Goal: Information Seeking & Learning: Understand process/instructions

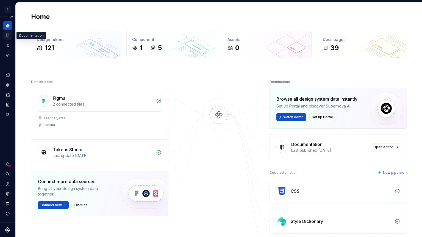
click at [7, 37] on icon "Documentation" at bounding box center [7, 36] width 3 height 4
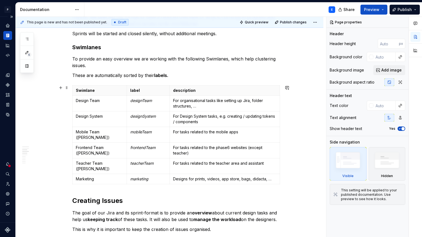
scroll to position [293, 0]
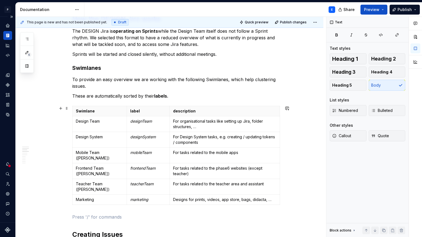
scroll to position [279, 0]
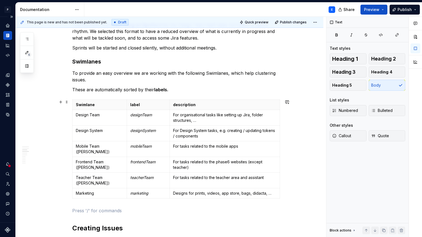
type textarea "*"
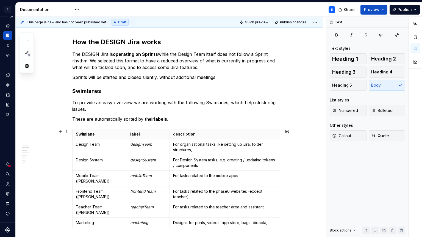
scroll to position [250, 0]
click at [102, 181] on h3 "Active Sprints" at bounding box center [176, 240] width 208 height 8
click at [98, 92] on h3 "Swimlanes" at bounding box center [176, 91] width 208 height 8
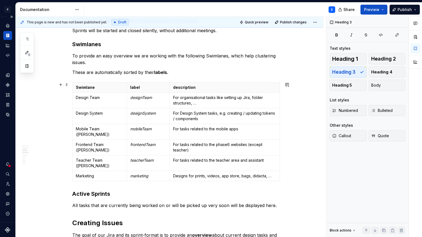
scroll to position [297, 0]
click at [111, 181] on h2 "Creating Issues" at bounding box center [176, 222] width 208 height 9
click at [127, 181] on h3 "Active Sprints" at bounding box center [176, 194] width 208 height 8
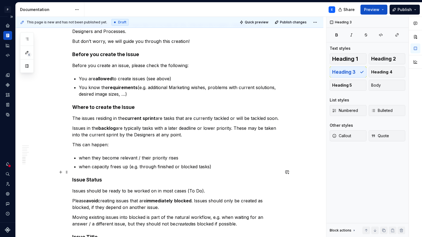
scroll to position [690, 0]
click at [220, 163] on p "when capacity frees up (e.g. through finished or blocked tasks)" at bounding box center [179, 166] width 201 height 7
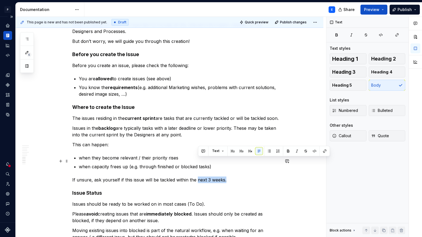
drag, startPoint x: 233, startPoint y: 161, endPoint x: 198, endPoint y: 162, distance: 34.6
click at [198, 177] on p "If unsure, ask yourself if this issue will be tackled within the next 3 weeks." at bounding box center [176, 180] width 208 height 7
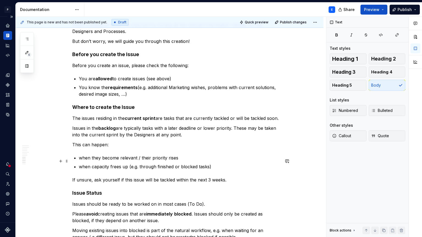
click at [235, 177] on p "If unsure, ask yourself if this issue will be tackled within the next 3 weeks." at bounding box center [176, 180] width 208 height 7
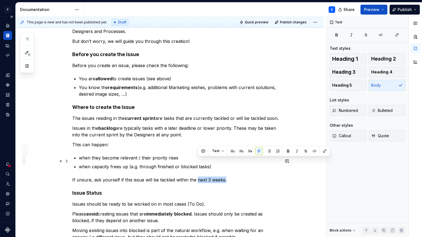
drag, startPoint x: 228, startPoint y: 161, endPoint x: 198, endPoint y: 160, distance: 29.7
click at [198, 177] on p "If unsure, ask yourself if this issue will be tackled within the next 3 weeks." at bounding box center [176, 180] width 208 height 7
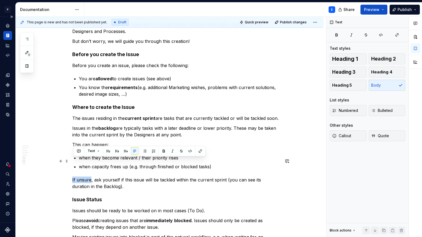
drag, startPoint x: 92, startPoint y: 161, endPoint x: 72, endPoint y: 161, distance: 19.5
click at [72, 161] on div "**********" at bounding box center [170, 191] width 308 height 1570
click at [164, 151] on button "button" at bounding box center [164, 151] width 8 height 8
click at [166, 125] on p "Issues in the backlog are typically tasks with a later deadline or lower priori…" at bounding box center [176, 131] width 208 height 13
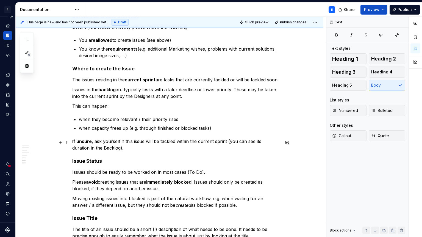
scroll to position [729, 0]
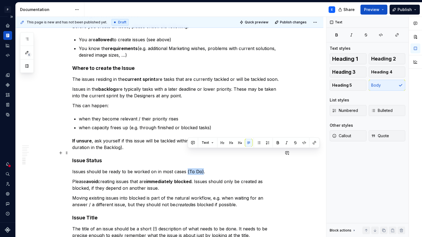
drag, startPoint x: 188, startPoint y: 152, endPoint x: 203, endPoint y: 152, distance: 15.4
click at [203, 168] on p "Issues should be ready to be worked on in most cases (To Do)." at bounding box center [176, 171] width 208 height 7
click at [279, 143] on button "button" at bounding box center [278, 143] width 8 height 8
click at [228, 156] on div "**********" at bounding box center [176, 119] width 208 height 1479
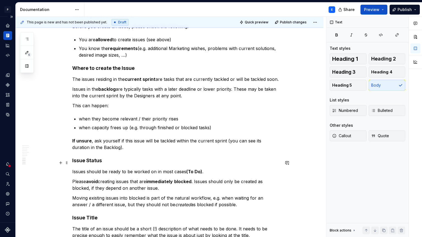
click at [195, 178] on p "Please avoid creating issues that are immediately blocked . Issues should only …" at bounding box center [176, 184] width 208 height 13
click at [146, 181] on p "Moving existing issues into blocked is part of the natural workflow, e.g. when …" at bounding box center [176, 201] width 208 height 13
click at [253, 181] on p "Moving existing issues into blocked, however, is part of the natural workflow, …" at bounding box center [176, 201] width 208 height 13
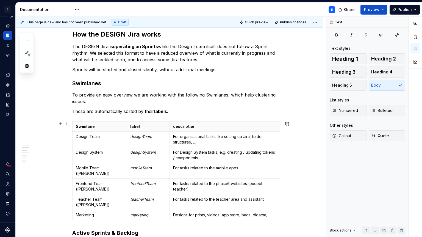
scroll to position [258, 0]
click at [220, 69] on p "Sprints will be started and closed silently, without additional meetings." at bounding box center [176, 69] width 208 height 7
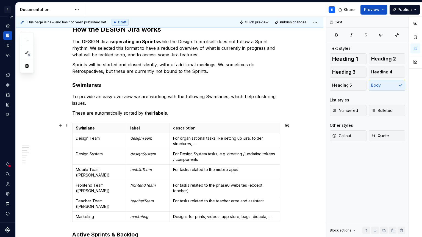
scroll to position [261, 0]
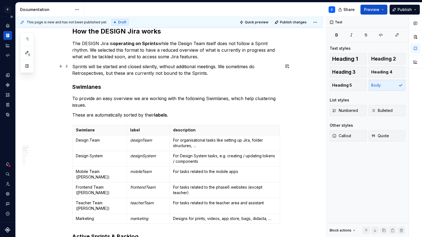
click at [222, 65] on p "Sprints will be started and closed silently, without additional meetings. We so…" at bounding box center [176, 69] width 208 height 13
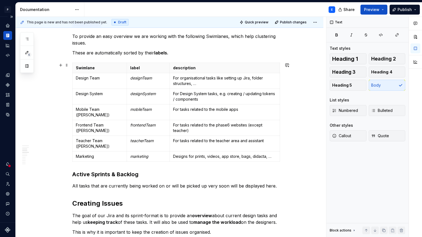
scroll to position [328, 0]
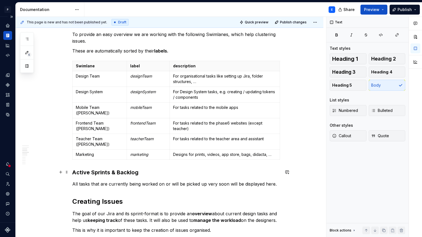
click at [276, 181] on p "All tasks that are currently being worked on or will be picked up very soon wil…" at bounding box center [176, 184] width 208 height 7
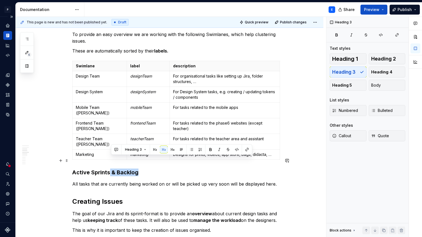
drag, startPoint x: 142, startPoint y: 159, endPoint x: 111, endPoint y: 160, distance: 31.4
click at [111, 169] on h3 "Active Sprints & Backlog" at bounding box center [176, 173] width 208 height 8
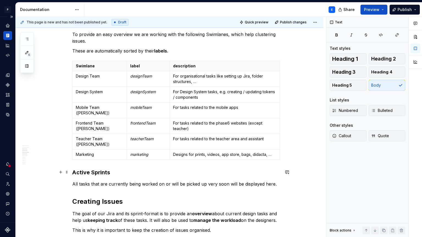
click at [275, 181] on p "All tasks that are currently being worked on or will be picked up very soon wil…" at bounding box center [176, 184] width 208 height 7
click at [103, 169] on h3 "Active Sprints" at bounding box center [176, 173] width 208 height 8
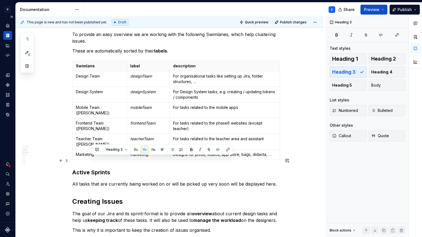
click at [116, 169] on h3 "Active Sprints" at bounding box center [176, 173] width 208 height 8
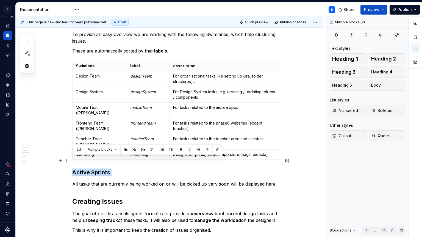
drag, startPoint x: 116, startPoint y: 160, endPoint x: 76, endPoint y: 161, distance: 40.4
click at [76, 169] on h3 "Active Sprints" at bounding box center [176, 173] width 208 height 8
drag, startPoint x: 75, startPoint y: 160, endPoint x: 109, endPoint y: 160, distance: 33.8
click at [109, 169] on h3 "Active Sprints" at bounding box center [176, 173] width 208 height 8
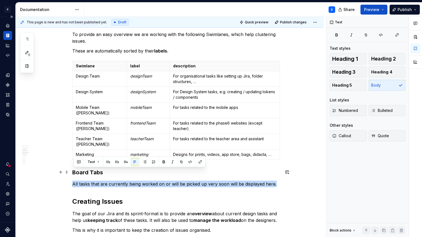
drag, startPoint x: 275, startPoint y: 173, endPoint x: 63, endPoint y: 168, distance: 212.0
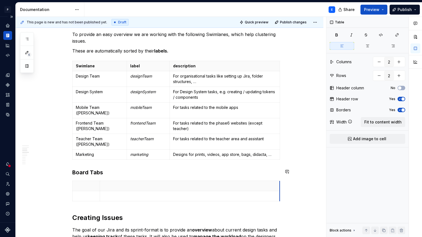
drag, startPoint x: 128, startPoint y: 174, endPoint x: 281, endPoint y: 166, distance: 153.1
drag, startPoint x: 101, startPoint y: 173, endPoint x: 118, endPoint y: 176, distance: 16.6
click at [118, 181] on th at bounding box center [205, 186] width 180 height 10
click at [97, 181] on p at bounding box center [94, 185] width 37 height 5
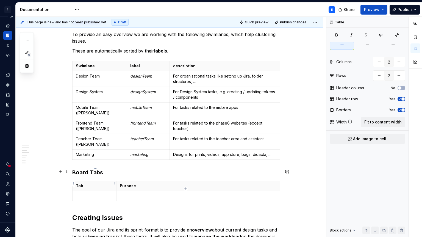
click at [84, 181] on p at bounding box center [94, 195] width 37 height 5
click at [130, 181] on p at bounding box center [206, 195] width 173 height 5
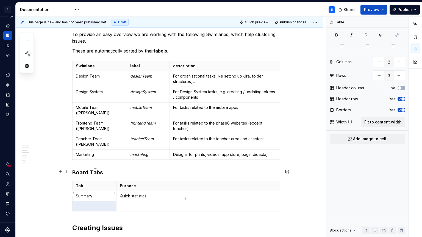
click at [98, 181] on p at bounding box center [94, 205] width 37 height 5
click at [189, 181] on td "Helpful links like this Lumina Documentation" at bounding box center [206, 206] width 180 height 10
click at [185, 181] on icon "button" at bounding box center [186, 199] width 4 height 4
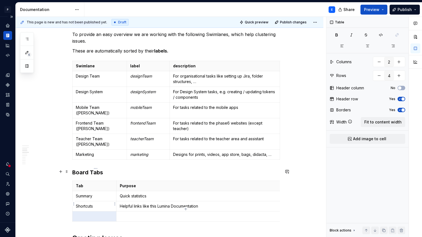
click at [100, 181] on p at bounding box center [94, 216] width 37 height 5
click at [186, 181] on icon "button" at bounding box center [186, 209] width 4 height 4
click at [103, 181] on p at bounding box center [94, 226] width 37 height 5
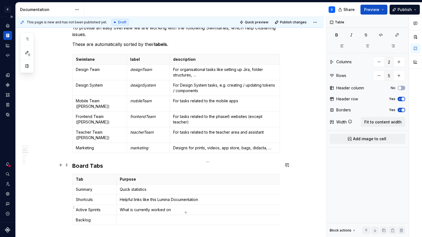
click at [136, 181] on td at bounding box center [206, 220] width 180 height 10
drag, startPoint x: 203, startPoint y: 208, endPoint x: 179, endPoint y: 208, distance: 23.9
click at [179, 181] on p "What will be worked on soon & overview of" at bounding box center [206, 219] width 173 height 5
click at [209, 181] on p "What will be worked on soon & overview of" at bounding box center [206, 219] width 173 height 5
click at [186, 181] on icon "button" at bounding box center [185, 212] width 2 height 2
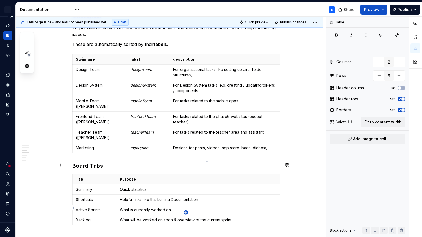
type input "6"
click at [92, 181] on p at bounding box center [94, 229] width 37 height 5
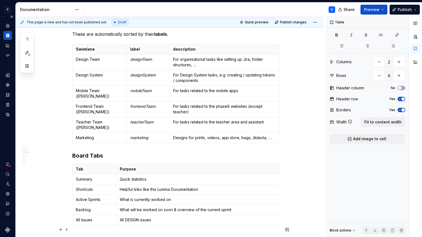
type textarea "*"
click at [186, 181] on icon "button" at bounding box center [185, 212] width 2 height 2
click at [192, 181] on p "All DESIGN issues, great for searches" at bounding box center [206, 219] width 173 height 5
drag, startPoint x: 192, startPoint y: 207, endPoint x: 167, endPoint y: 206, distance: 25.0
click at [167, 181] on p "All DESIGN issues, great for searches" at bounding box center [206, 219] width 173 height 5
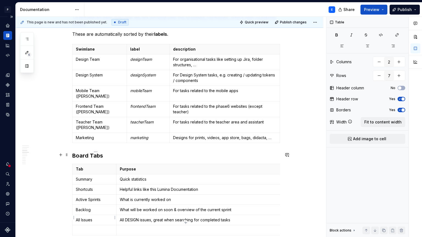
click at [100, 181] on p at bounding box center [94, 229] width 37 height 5
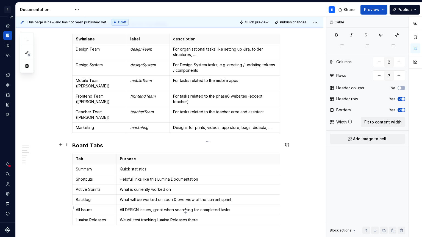
click at [193, 181] on p "We will test tracking Lumina Releases there" at bounding box center [206, 219] width 173 height 5
click at [186, 181] on icon "button" at bounding box center [185, 212] width 2 height 2
click at [103, 181] on p at bounding box center [94, 229] width 37 height 5
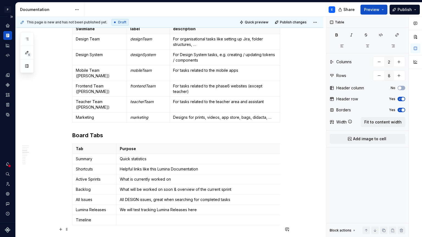
click at [128, 181] on p at bounding box center [206, 219] width 173 height 5
drag, startPoint x: 185, startPoint y: 206, endPoint x: 144, endPoint y: 208, distance: 41.3
click at [144, 181] on p "Overview of sprints and Releases" at bounding box center [206, 219] width 173 height 5
click at [224, 181] on p "What will be worked on soon & overview of the current sprint" at bounding box center [206, 189] width 173 height 5
click at [175, 181] on p "Overview of Sprints," at bounding box center [206, 219] width 173 height 5
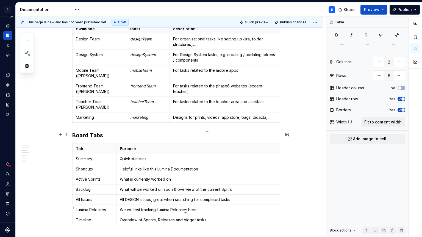
click at [189, 181] on table "Tab Purpose Summary Quick statistics Shortcuts Helpful links like this Lumina D…" at bounding box center [184, 185] width 224 height 82
click at [186, 181] on icon "button" at bounding box center [185, 212] width 2 height 2
click at [100, 181] on p at bounding box center [94, 229] width 37 height 5
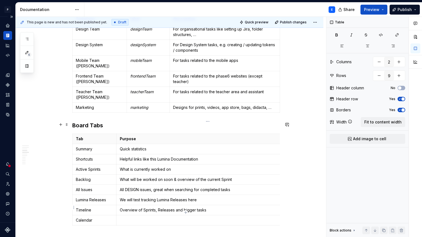
click at [134, 181] on p at bounding box center [206, 219] width 173 height 5
click at [186, 181] on icon "button" at bounding box center [185, 212] width 2 height 2
type input "10"
click at [87, 181] on p at bounding box center [94, 230] width 37 height 5
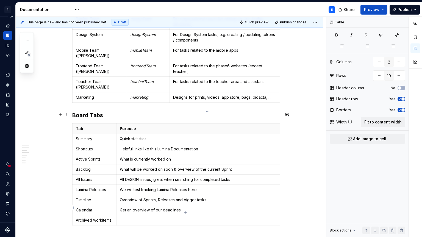
click at [134, 181] on td at bounding box center [206, 220] width 180 height 10
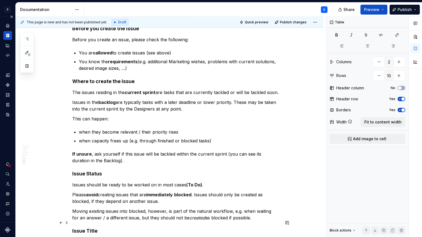
scroll to position [823, 0]
type textarea "*"
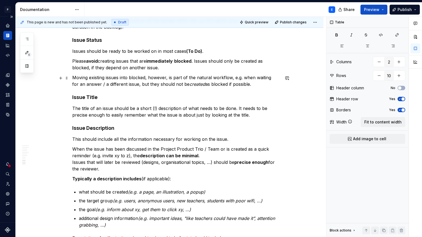
scroll to position [957, 0]
click at [100, 94] on h4 "Issue Title" at bounding box center [176, 97] width 208 height 7
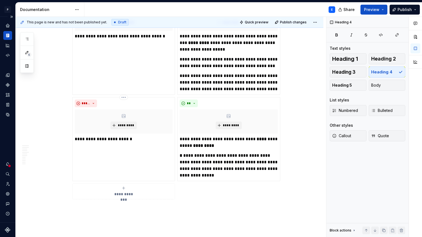
scroll to position [1488, 0]
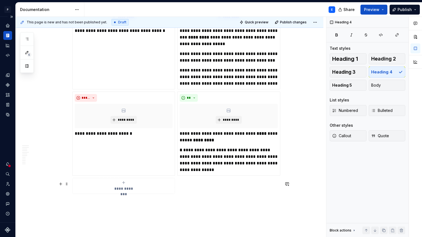
click at [135, 181] on p at bounding box center [176, 203] width 208 height 7
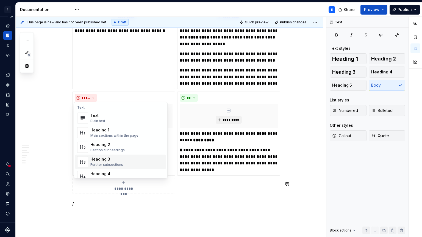
click at [125, 163] on div "Heading 3 Further subsections" at bounding box center [127, 161] width 74 height 11
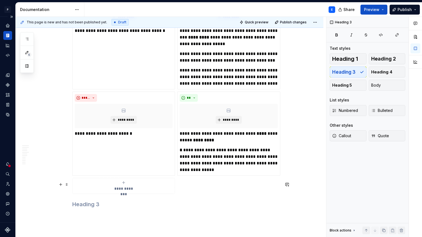
click at [87, 181] on h3 at bounding box center [176, 204] width 208 height 8
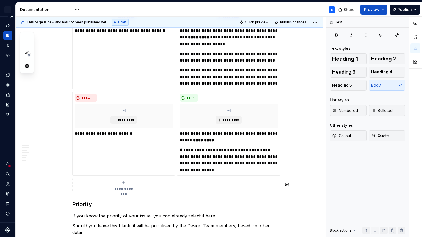
scroll to position [1493, 0]
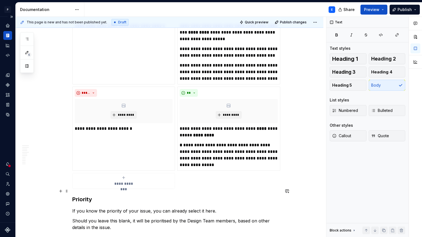
click at [218, 181] on p "If you know the priority of your issue, you can already select it here." at bounding box center [176, 211] width 208 height 7
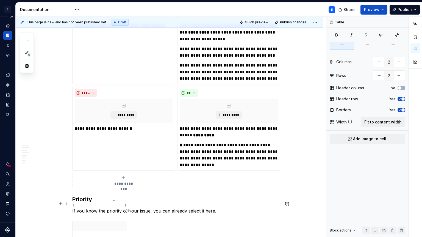
click at [129, 181] on div at bounding box center [176, 232] width 208 height 23
click at [127, 181] on table at bounding box center [99, 231] width 55 height 21
drag, startPoint x: 128, startPoint y: 206, endPoint x: 281, endPoint y: 205, distance: 152.6
click at [87, 181] on p at bounding box center [86, 225] width 21 height 5
click at [107, 181] on p at bounding box center [189, 225] width 173 height 5
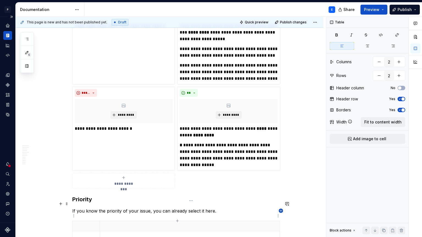
click at [280, 181] on icon "button" at bounding box center [281, 210] width 4 height 4
type input "3"
drag, startPoint x: 274, startPoint y: 210, endPoint x: 134, endPoint y: 208, distance: 139.1
drag, startPoint x: 143, startPoint y: 210, endPoint x: 138, endPoint y: 210, distance: 5.0
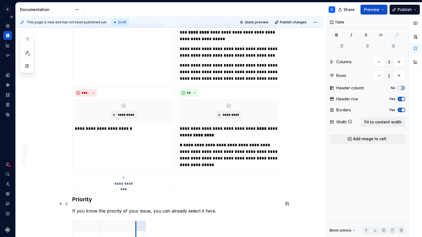
click at [138, 181] on th at bounding box center [141, 226] width 10 height 10
drag, startPoint x: 101, startPoint y: 209, endPoint x: 94, endPoint y: 209, distance: 6.9
click at [140, 181] on div at bounding box center [176, 232] width 208 height 23
drag, startPoint x: 140, startPoint y: 207, endPoint x: 281, endPoint y: 205, distance: 141.1
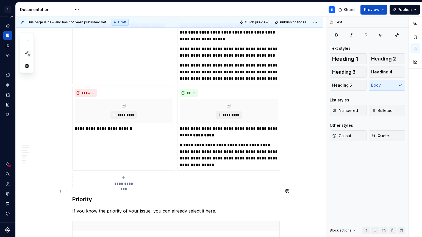
click at [250, 181] on p "If you know the priority of your issue, you can already select it here." at bounding box center [176, 211] width 208 height 7
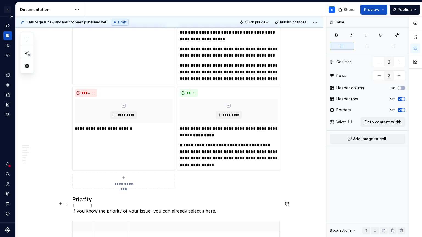
click at [86, 181] on p at bounding box center [83, 225] width 14 height 5
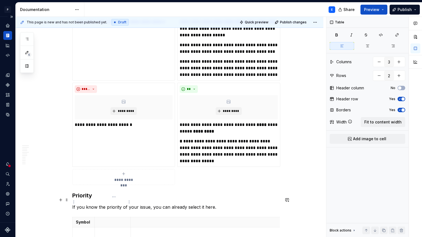
click at [108, 181] on p at bounding box center [112, 221] width 29 height 5
click at [154, 181] on p at bounding box center [206, 221] width 144 height 5
click at [87, 181] on p at bounding box center [83, 232] width 15 height 5
click at [82, 181] on p "Symbol" at bounding box center [83, 221] width 15 height 5
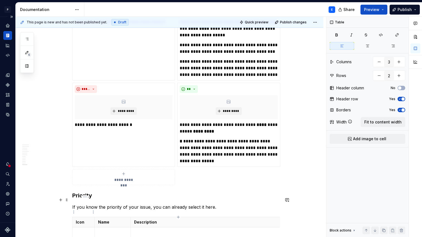
click at [86, 181] on p at bounding box center [83, 232] width 15 height 5
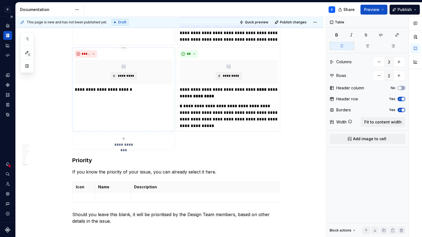
scroll to position [1536, 0]
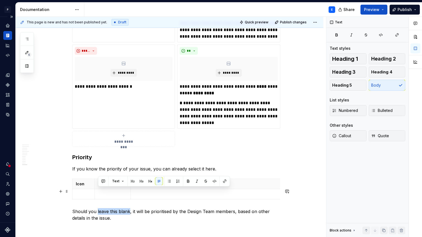
drag, startPoint x: 98, startPoint y: 190, endPoint x: 130, endPoint y: 189, distance: 32.2
click at [130, 181] on p "Should you leave this blank, it will be prioritised by the Design Team members,…" at bounding box center [176, 214] width 208 height 13
click at [188, 181] on button "button" at bounding box center [188, 181] width 8 height 8
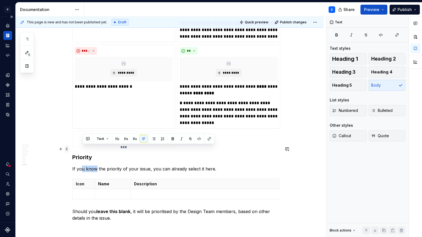
drag, startPoint x: 97, startPoint y: 150, endPoint x: 70, endPoint y: 150, distance: 27.8
click at [107, 166] on p "If you know the priority of your issue, you can already select it here." at bounding box center [176, 169] width 208 height 7
drag, startPoint x: 97, startPoint y: 150, endPoint x: 74, endPoint y: 148, distance: 22.8
click at [74, 166] on p "If you know the priority of your issue, you can already select it here." at bounding box center [176, 169] width 208 height 7
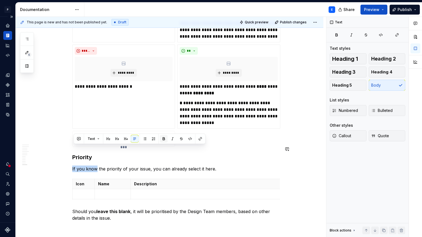
click at [165, 138] on button "button" at bounding box center [164, 139] width 8 height 8
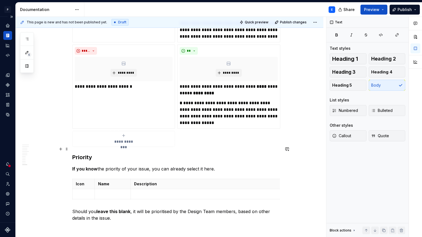
click at [227, 166] on p "If you know the priority of your issue, you can already select it here." at bounding box center [176, 169] width 208 height 7
click at [110, 166] on p "If you know the priority of your issue, you can already select it here." at bounding box center [176, 169] width 208 height 7
click at [219, 166] on p "If you know the priority of your issue, you can already select it here." at bounding box center [176, 169] width 208 height 7
click at [216, 166] on p "If you know the priority of your issue, you can already select it here. Please …" at bounding box center [176, 169] width 208 height 7
click at [121, 166] on p "If you know the priority of your issue, you can already select it here." at bounding box center [176, 169] width 208 height 7
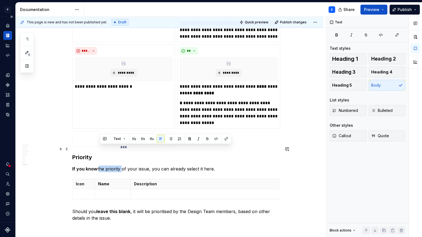
drag, startPoint x: 122, startPoint y: 148, endPoint x: 100, endPoint y: 148, distance: 22.3
click at [100, 166] on p "If you know the priority of your issue, you can already select it here." at bounding box center [176, 169] width 208 height 7
click at [127, 166] on p "If you know the priority of your issue, you can already select it here." at bounding box center [176, 169] width 208 height 7
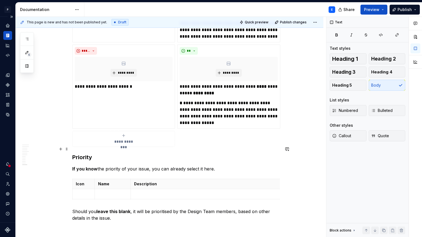
click at [219, 166] on p "If you know the priority of your issue, you can already select it here." at bounding box center [176, 169] width 208 height 7
click at [138, 181] on p "Should you leave this blank , it will be prioritised by the Design Team members…" at bounding box center [176, 214] width 208 height 13
click at [128, 181] on p "Should you leave this blank , it will be prioritised by the Design Team members…" at bounding box center [176, 214] width 208 height 13
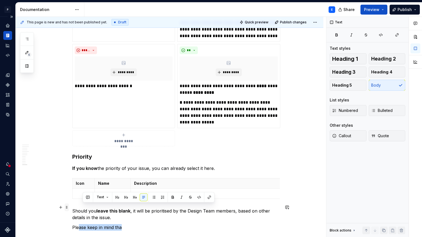
drag, startPoint x: 129, startPoint y: 208, endPoint x: 69, endPoint y: 209, distance: 59.7
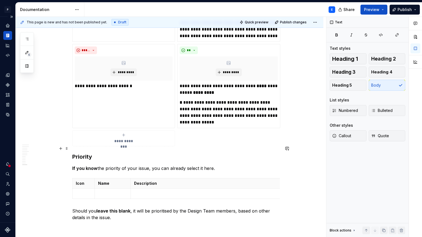
click at [223, 165] on p "If you know the priority of your issue, you can already select it here." at bounding box center [176, 168] width 208 height 7
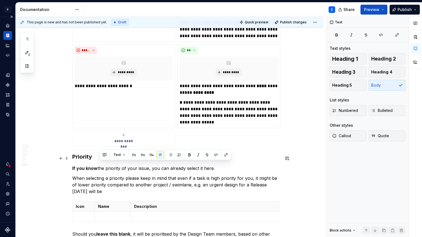
click at [249, 175] on p "When selecting a priority please keep in mind that even if a task is high prior…" at bounding box center [176, 185] width 208 height 20
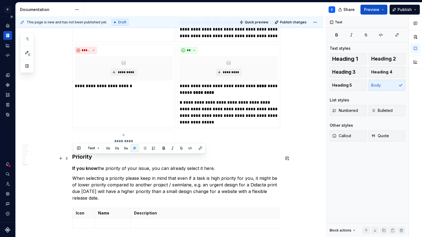
drag, startPoint x: 102, startPoint y: 177, endPoint x: 74, endPoint y: 158, distance: 34.4
click at [74, 175] on p "When selecting a priority please keep in mind that even if a task is high prior…" at bounding box center [176, 188] width 208 height 26
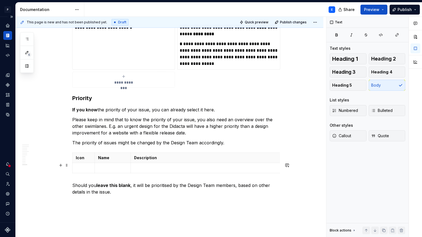
scroll to position [1594, 0]
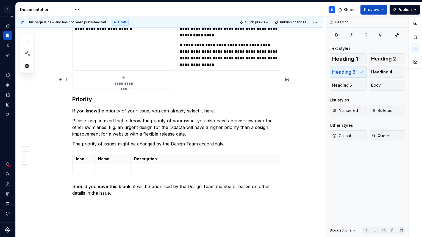
click at [107, 95] on h3 "Priority" at bounding box center [176, 99] width 208 height 8
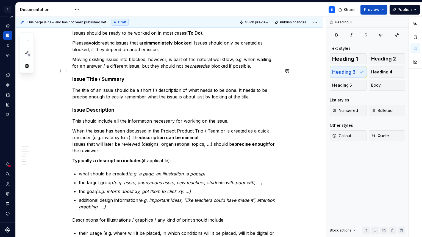
scroll to position [977, 0]
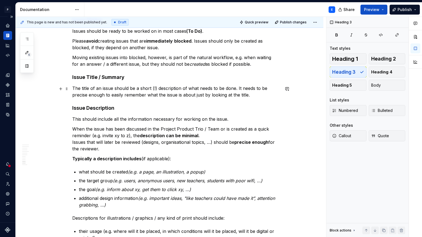
click at [84, 105] on h4 "Issue Description" at bounding box center [176, 108] width 208 height 7
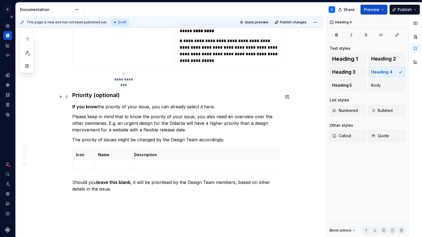
scroll to position [1610, 0]
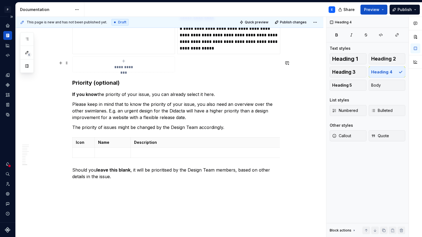
click at [96, 79] on h3 "Priority (optional)" at bounding box center [176, 83] width 208 height 8
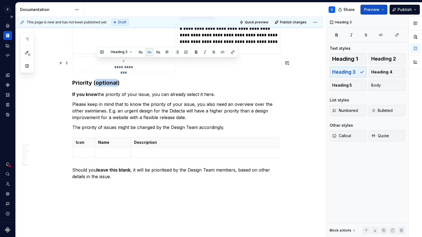
click at [96, 79] on h3 "Priority (optional)" at bounding box center [176, 83] width 208 height 8
click at [105, 52] on button "Heading 3" at bounding box center [98, 52] width 26 height 8
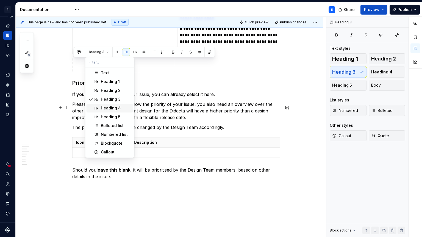
click at [107, 110] on div "Heading 4" at bounding box center [111, 107] width 20 height 5
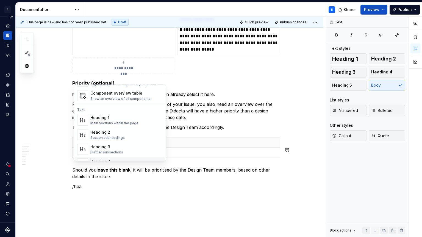
scroll to position [49, 0]
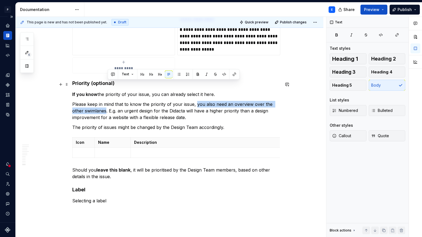
drag, startPoint x: 196, startPoint y: 85, endPoint x: 107, endPoint y: 90, distance: 89.5
click at [107, 101] on p "Please keep in mind that to know the priority of your issue, you also need an o…" at bounding box center [176, 111] width 208 height 20
click at [195, 74] on button "button" at bounding box center [198, 74] width 8 height 8
click at [198, 101] on p "Please keep in mind that to know the priority of your issue, you also need an o…" at bounding box center [176, 111] width 208 height 20
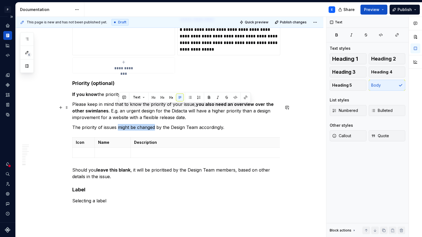
drag, startPoint x: 119, startPoint y: 107, endPoint x: 157, endPoint y: 106, distance: 38.0
click at [157, 124] on p "The priority of issues might be changed by the Design Team accordingly." at bounding box center [176, 127] width 208 height 7
click at [207, 97] on button "button" at bounding box center [209, 97] width 8 height 8
click at [190, 91] on p "If you know the priority of your issue, you can already select it here." at bounding box center [176, 94] width 208 height 7
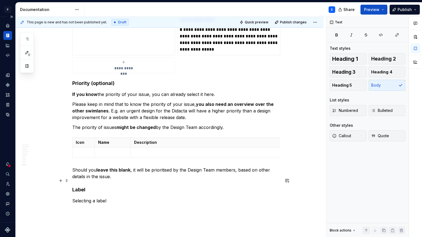
click at [115, 181] on p "Selecting a label" at bounding box center [176, 200] width 208 height 7
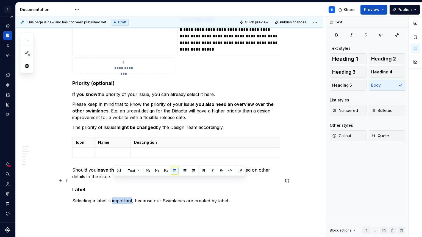
drag, startPoint x: 114, startPoint y: 181, endPoint x: 133, endPoint y: 180, distance: 19.5
click at [133, 181] on p "Selecting a label is important, because our Swimlanes are created by label." at bounding box center [176, 200] width 208 height 7
click at [203, 169] on button "button" at bounding box center [204, 171] width 8 height 8
click at [238, 181] on p "Selecting a label is important , because our Swimlanes are created by label." at bounding box center [176, 200] width 208 height 7
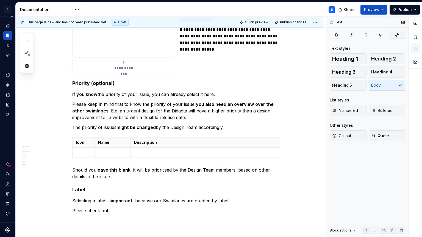
click at [332, 35] on icon "button" at bounding box center [397, 35] width 4 height 4
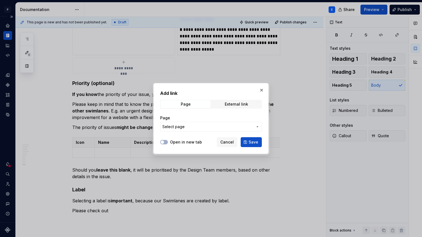
click at [199, 127] on span "Select page" at bounding box center [207, 126] width 91 height 5
click at [199, 127] on div "Add link Page External link Page Select page Open in new tab Cancel Save" at bounding box center [211, 118] width 422 height 237
click at [223, 143] on span "Cancel" at bounding box center [226, 141] width 13 height 5
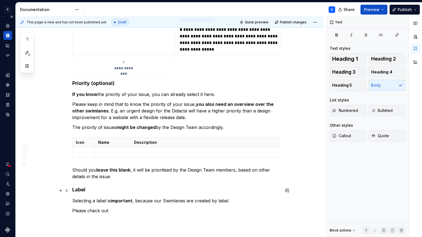
click at [122, 181] on p "Please check out" at bounding box center [176, 210] width 208 height 7
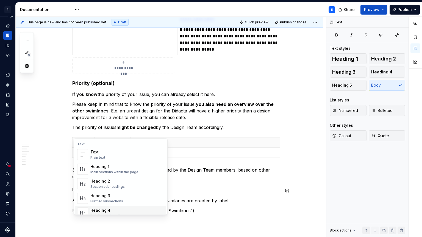
click at [103, 181] on div "Heading 4" at bounding box center [108, 210] width 36 height 5
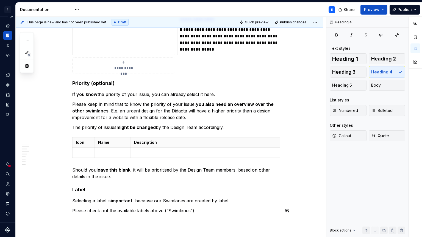
scroll to position [1625, 0]
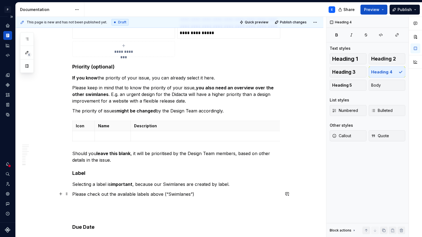
click at [94, 181] on p at bounding box center [176, 214] width 208 height 7
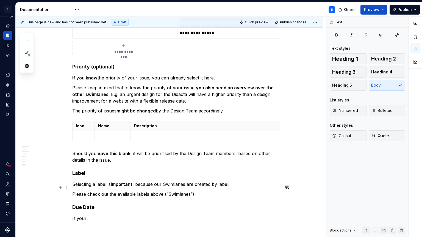
click at [106, 181] on h4 "Due Date" at bounding box center [176, 207] width 208 height 7
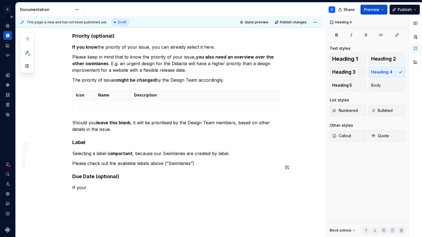
scroll to position [1667, 0]
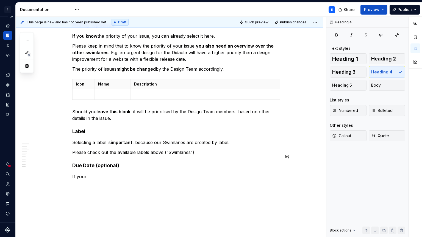
click at [97, 173] on p "If your" at bounding box center [176, 176] width 208 height 7
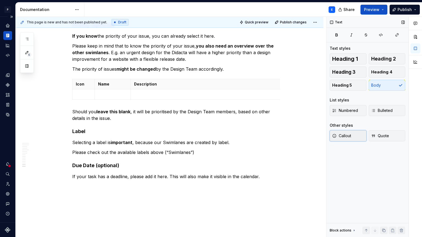
click at [332, 137] on span "Callout" at bounding box center [341, 135] width 19 height 5
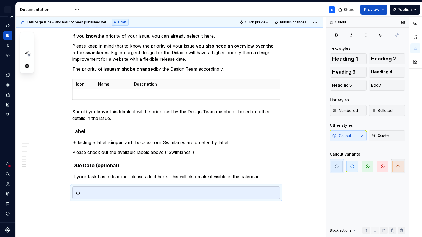
click at [332, 166] on icon "button" at bounding box center [398, 166] width 4 height 3
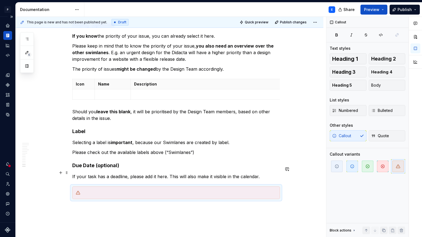
click at [125, 181] on div at bounding box center [179, 192] width 194 height 5
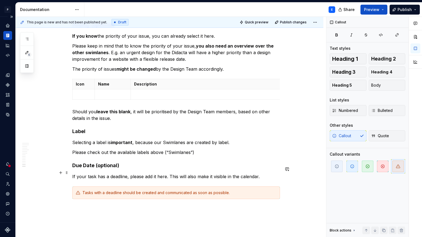
click at [243, 181] on div "Tasks with a deadline should be created and communicated as soon as possible." at bounding box center [179, 192] width 194 height 5
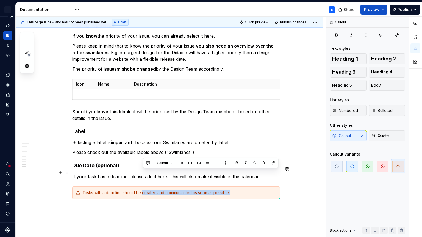
drag, startPoint x: 143, startPoint y: 173, endPoint x: 233, endPoint y: 175, distance: 90.2
click at [233, 181] on div "Tasks with a deadline should be created and communicated as soon as possible." at bounding box center [179, 192] width 194 height 5
click at [238, 163] on button "button" at bounding box center [237, 163] width 8 height 8
click at [238, 181] on div "Tasks with a deadline should be created and communicated as soon as possible." at bounding box center [179, 192] width 194 height 5
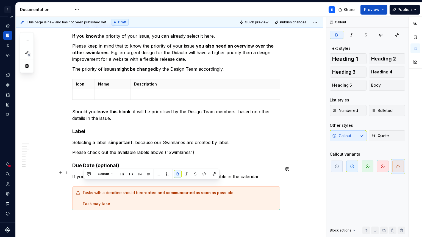
drag, startPoint x: 117, startPoint y: 185, endPoint x: 83, endPoint y: 185, distance: 34.1
click at [83, 181] on div "Tasks with a deadline should be created and communicated as soon as possible. T…" at bounding box center [176, 198] width 208 height 24
click at [180, 173] on button "button" at bounding box center [178, 174] width 8 height 8
click at [152, 181] on div "Tasks with a deadline should be created and communicated as soon as possible. T…" at bounding box center [179, 198] width 194 height 16
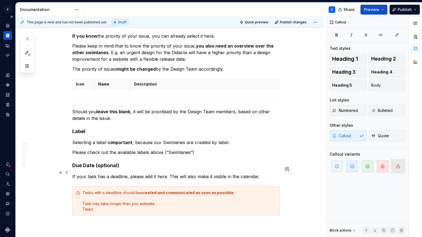
click at [91, 181] on div "Tasks with a deadline should be created and communicated as soon as possible. T…" at bounding box center [179, 201] width 194 height 22
click at [98, 181] on div "Tasks with a deadline should be created and communicated as soon as possible. T…" at bounding box center [179, 201] width 194 height 22
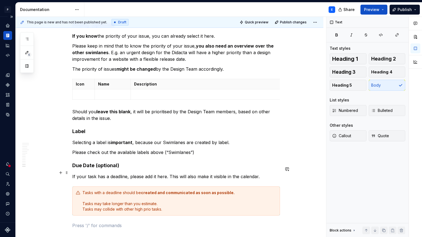
click at [168, 181] on div "Tasks with a deadline should be created and communicated as soon as possible. T…" at bounding box center [179, 201] width 194 height 22
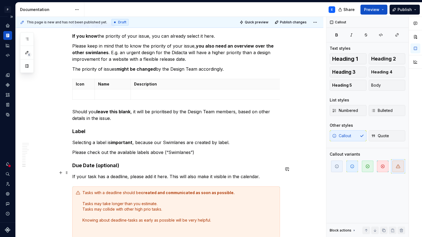
click at [238, 181] on div "Tasks with a deadline should be created and communicated as soon as possible. T…" at bounding box center [179, 212] width 194 height 44
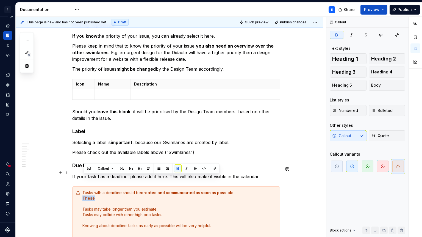
drag, startPoint x: 102, startPoint y: 178, endPoint x: 82, endPoint y: 178, distance: 19.8
click at [82, 181] on div "Tasks with a deadline should be created and communicated as soon as possible. T…" at bounding box center [176, 214] width 208 height 57
click at [176, 168] on button "button" at bounding box center [178, 169] width 8 height 8
click at [103, 181] on div "Tasks with a deadline should be created and communicated as soon as possible. T…" at bounding box center [179, 214] width 194 height 49
drag, startPoint x: 138, startPoint y: 180, endPoint x: 84, endPoint y: 181, distance: 54.2
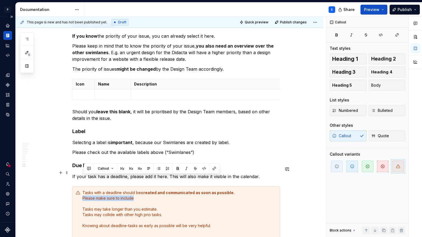
click at [84, 181] on div "Tasks with a deadline should be created and communicated as soon as possible. P…" at bounding box center [179, 214] width 194 height 49
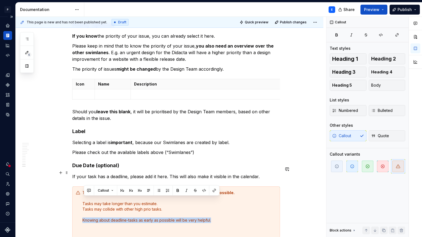
drag, startPoint x: 216, startPoint y: 201, endPoint x: 83, endPoint y: 200, distance: 132.8
click at [83, 181] on div "Tasks with a deadline should be created and communicated as soon as possible. T…" at bounding box center [176, 211] width 208 height 51
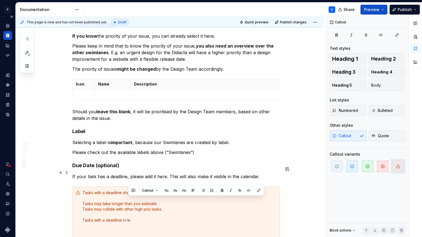
click at [133, 181] on div "Tasks with a deadline should be created and communicated as soon as possible. T…" at bounding box center [179, 212] width 194 height 44
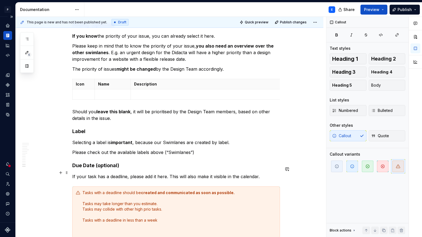
click at [245, 181] on div "Tasks with a deadline should be created and communicated as soon as possible. T…" at bounding box center [179, 212] width 194 height 44
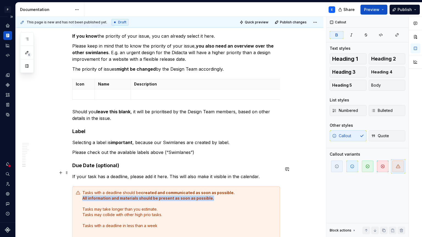
click at [84, 181] on strong "All information and materials should be present as soon as possible." at bounding box center [148, 198] width 132 height 5
click at [178, 168] on button "button" at bounding box center [178, 169] width 8 height 8
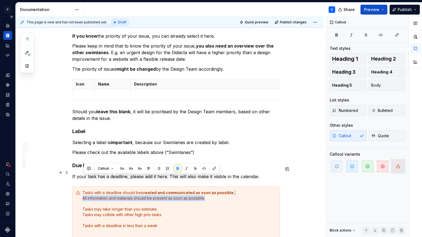
click at [142, 181] on div "Tasks with a deadline should be created and communicated as soon as possible. A…" at bounding box center [179, 214] width 194 height 49
drag, startPoint x: 89, startPoint y: 177, endPoint x: 136, endPoint y: 177, distance: 46.5
click at [136, 181] on div "Tasks with a deadline should be created and communicated as soon as possible. A…" at bounding box center [179, 214] width 194 height 49
click at [183, 168] on button "button" at bounding box center [184, 169] width 8 height 8
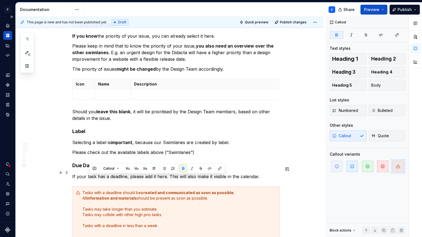
click at [178, 181] on div "Tasks with a deadline should be created and communicated as soon as possible. A…" at bounding box center [179, 214] width 194 height 49
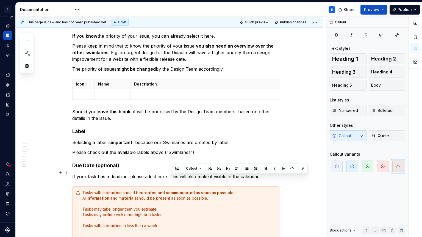
drag, startPoint x: 172, startPoint y: 178, endPoint x: 210, endPoint y: 177, distance: 38.0
click at [210, 181] on div "Tasks with a deadline should be created and communicated as soon as possible. A…" at bounding box center [179, 214] width 194 height 49
click at [266, 168] on button "button" at bounding box center [266, 169] width 8 height 8
click at [244, 181] on div "Tasks with a deadline should be created and communicated as soon as possible. A…" at bounding box center [179, 214] width 194 height 49
click at [164, 181] on div "Tasks with a deadline should be created and communicated as soon as possible. A…" at bounding box center [179, 214] width 194 height 49
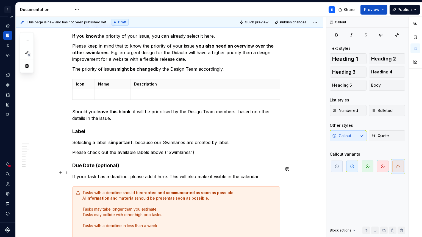
click at [172, 181] on div "Tasks with a deadline should be created and communicated as soon as possible. A…" at bounding box center [179, 214] width 194 height 49
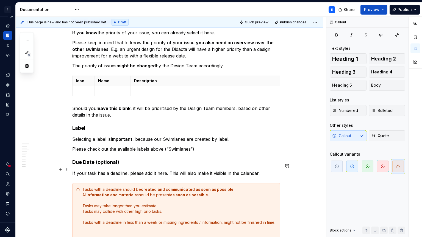
click at [181, 181] on div "Tasks with a deadline should be created and communicated as soon as possible. A…" at bounding box center [179, 211] width 194 height 49
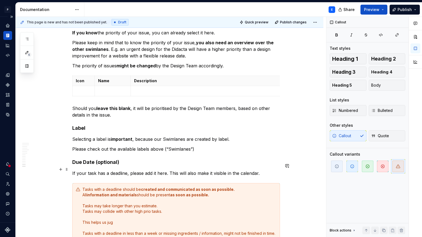
click at [185, 181] on div "Tasks with a deadline should be created and communicated as soon as possible. A…" at bounding box center [179, 217] width 194 height 60
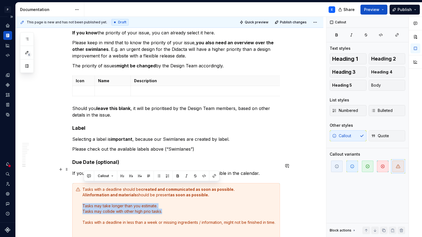
drag, startPoint x: 168, startPoint y: 191, endPoint x: 80, endPoint y: 186, distance: 87.8
click at [80, 181] on div "Tasks with a deadline should be created and communicated as soon as possible. A…" at bounding box center [176, 211] width 208 height 57
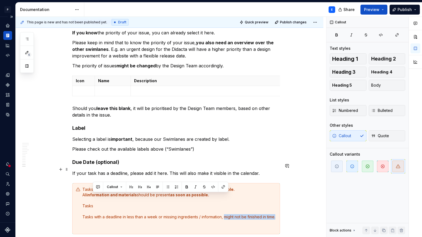
click at [226, 181] on div "Tasks with a deadline should be created and communicated as soon as possible. A…" at bounding box center [179, 209] width 194 height 44
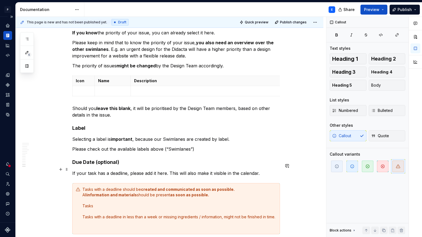
click at [228, 181] on div "Tasks with a deadline should be created and communicated as soon as possible. A…" at bounding box center [179, 209] width 194 height 44
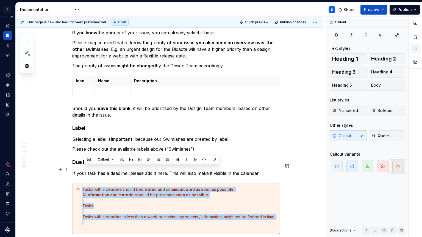
click at [230, 181] on div "Tasks with a deadline should be created and communicated as soon as possible. A…" at bounding box center [179, 209] width 194 height 44
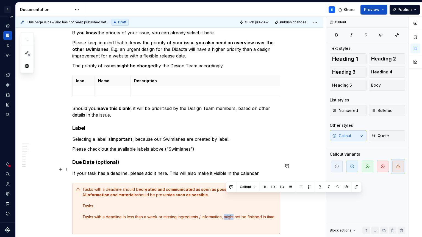
click at [230, 181] on div "Tasks with a deadline should be created and communicated as soon as possible. A…" at bounding box center [179, 209] width 194 height 44
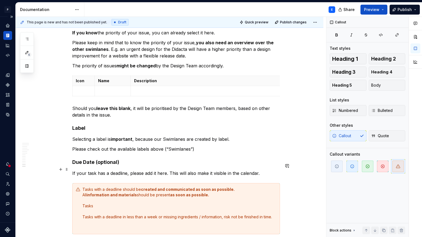
click at [245, 181] on div "Tasks with a deadline should be created and communicated as soon as possible. A…" at bounding box center [179, 209] width 194 height 44
click at [199, 181] on div "Tasks with a deadline should be created and communicated as soon as possible. A…" at bounding box center [179, 211] width 194 height 49
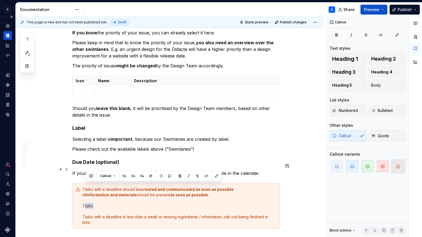
drag, startPoint x: 96, startPoint y: 186, endPoint x: 86, endPoint y: 186, distance: 10.2
click at [86, 181] on div "Tasks with a deadline should be created and communicated as soon as possible. A…" at bounding box center [179, 206] width 194 height 38
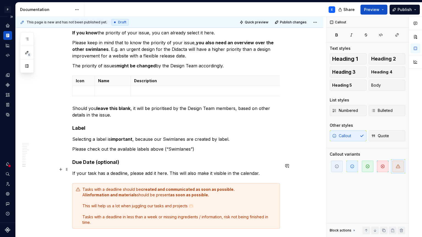
click at [203, 181] on div "Tasks with a deadline should be created and communicated as soon as possible. A…" at bounding box center [179, 206] width 194 height 38
click at [85, 181] on div "Tasks with a deadline should be created and communicated as soon as possible. A…" at bounding box center [179, 206] width 194 height 38
click at [108, 181] on p at bounding box center [176, 238] width 208 height 7
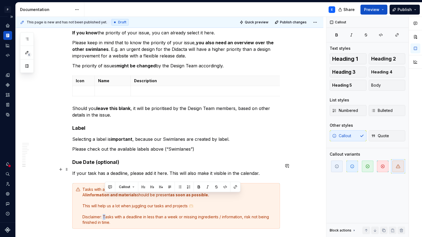
click at [108, 181] on div "Tasks with a deadline should be created and communicated as soon as possible. A…" at bounding box center [179, 206] width 194 height 38
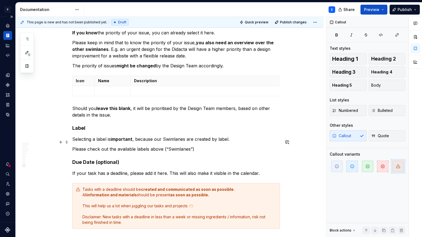
click at [132, 159] on h4 "Due Date (optional)" at bounding box center [176, 162] width 208 height 7
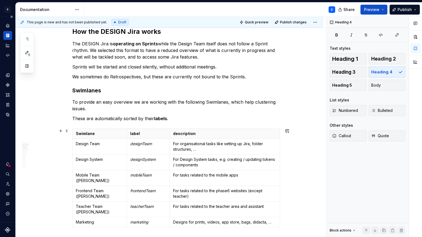
scroll to position [0, 0]
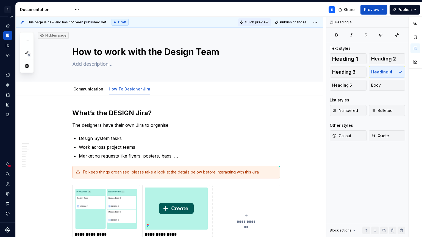
click at [262, 20] on span "Quick preview" at bounding box center [257, 22] width 24 height 4
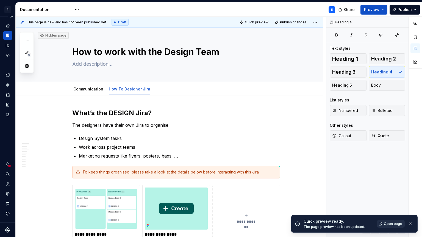
click at [332, 181] on span "Open page" at bounding box center [393, 224] width 18 height 4
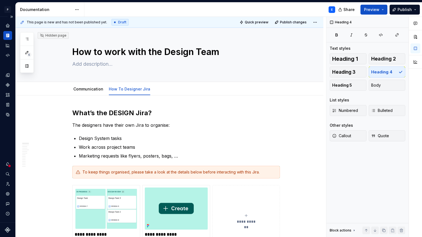
type textarea "*"
